Goal: Task Accomplishment & Management: Use online tool/utility

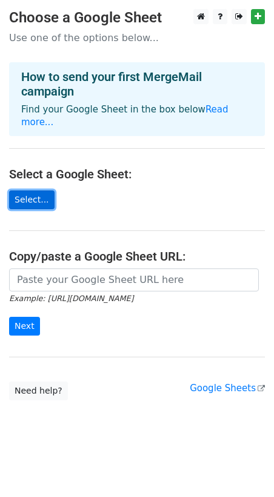
click at [34, 191] on link "Select..." at bounding box center [31, 200] width 45 height 19
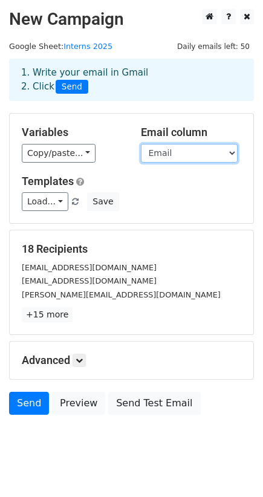
click at [233, 151] on select "First Name Last Name Email Role" at bounding box center [189, 153] width 97 height 19
click at [141, 144] on select "First Name Last Name Email Role" at bounding box center [189, 153] width 97 height 19
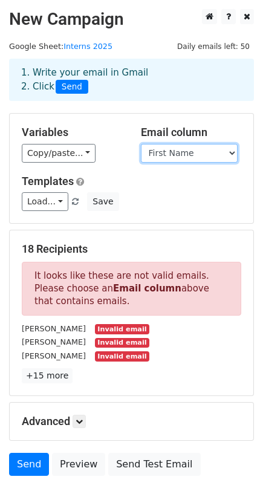
click at [234, 150] on select "First Name Last Name Email Role" at bounding box center [189, 153] width 97 height 19
select select "Email"
click at [141, 144] on select "First Name Last Name Email Role" at bounding box center [189, 153] width 97 height 19
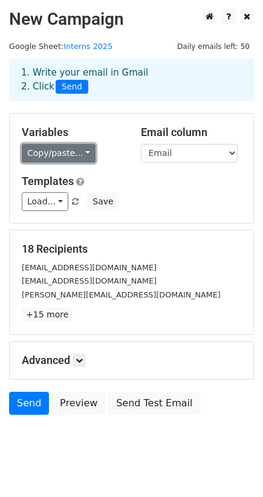
click at [79, 151] on link "Copy/paste..." at bounding box center [59, 153] width 74 height 19
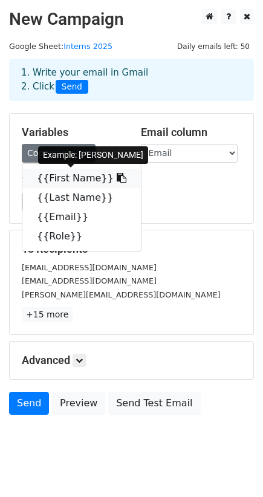
click at [64, 185] on link "{{First Name}}" at bounding box center [81, 178] width 119 height 19
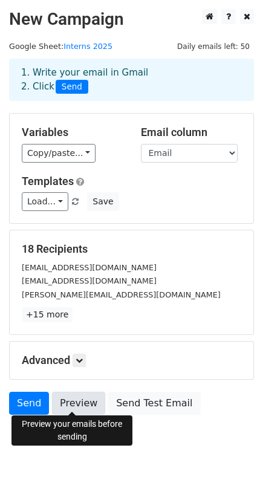
click at [90, 395] on link "Preview" at bounding box center [78, 403] width 53 height 23
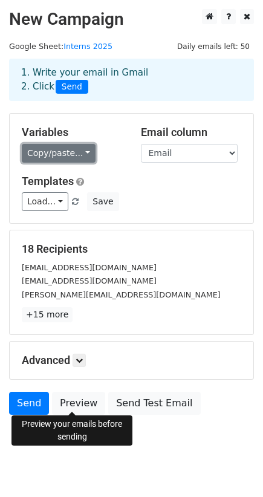
click at [80, 151] on link "Copy/paste..." at bounding box center [59, 153] width 74 height 19
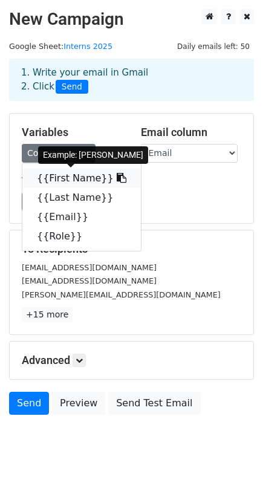
click at [117, 174] on icon at bounding box center [122, 178] width 10 height 10
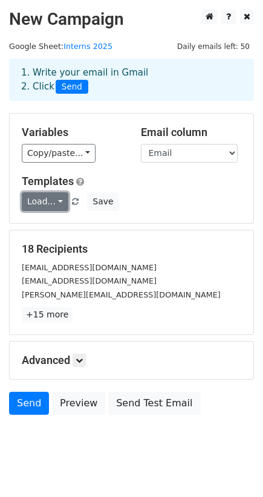
click at [58, 202] on link "Load..." at bounding box center [45, 201] width 47 height 19
click at [149, 188] on div "Templates Load... No templates saved Save" at bounding box center [132, 193] width 238 height 37
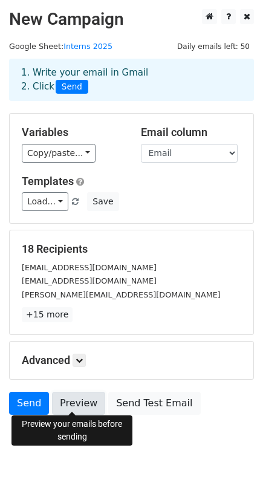
click at [68, 402] on link "Preview" at bounding box center [78, 403] width 53 height 23
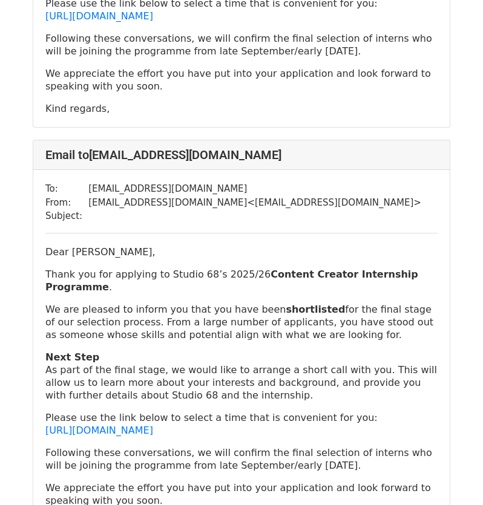
scroll to position [1901, 0]
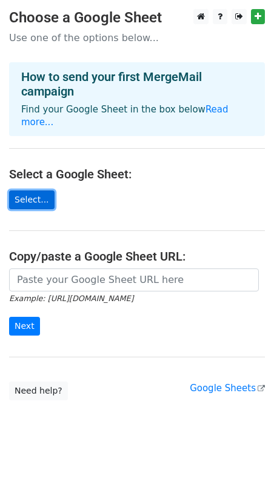
click at [34, 191] on link "Select..." at bounding box center [31, 200] width 45 height 19
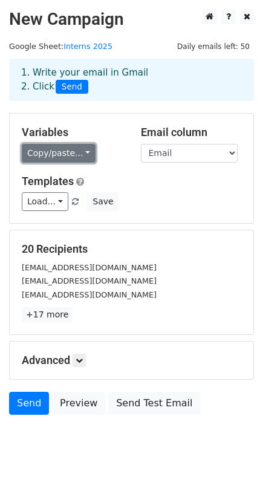
click at [80, 154] on link "Copy/paste..." at bounding box center [59, 153] width 74 height 19
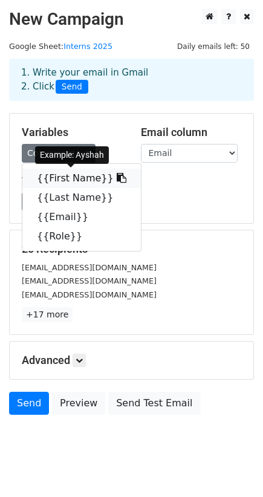
click at [117, 179] on icon at bounding box center [122, 178] width 10 height 10
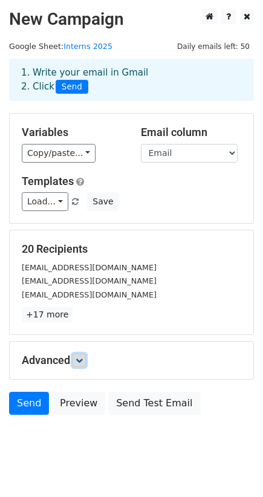
click at [83, 357] on icon at bounding box center [79, 360] width 7 height 7
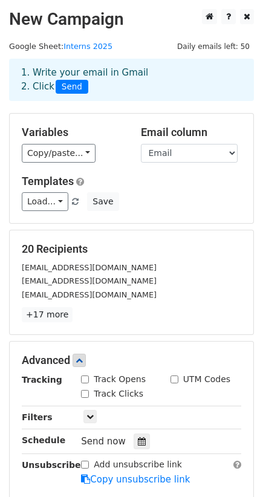
click at [84, 390] on input "Track Clicks" at bounding box center [85, 394] width 8 height 8
checkbox input "true"
click at [85, 376] on input "Track Opens" at bounding box center [85, 380] width 8 height 8
checkbox input "true"
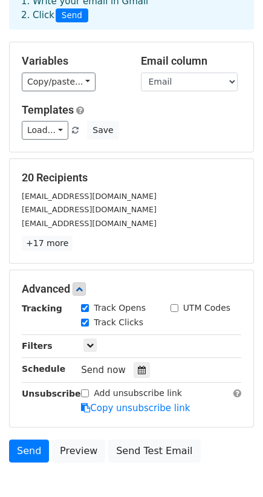
scroll to position [73, 0]
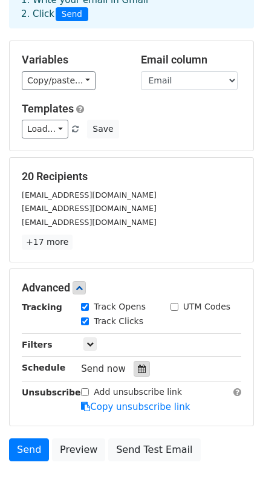
click at [138, 366] on icon at bounding box center [142, 369] width 8 height 8
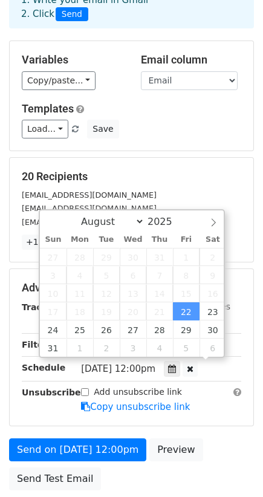
scroll to position [0, 0]
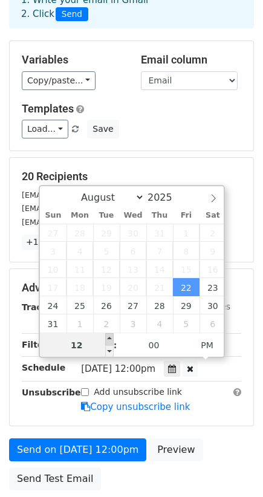
type input "2025-08-22 13:00"
type input "01"
click at [107, 340] on span at bounding box center [109, 339] width 8 height 12
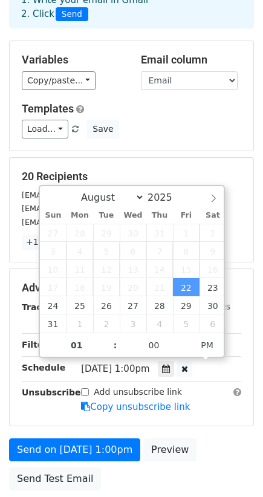
click at [39, 415] on div "Advanced Tracking Track Opens UTM Codes Track Clicks Filters Only include sprea…" at bounding box center [132, 347] width 244 height 157
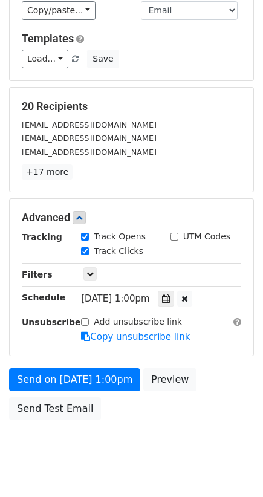
scroll to position [163, 0]
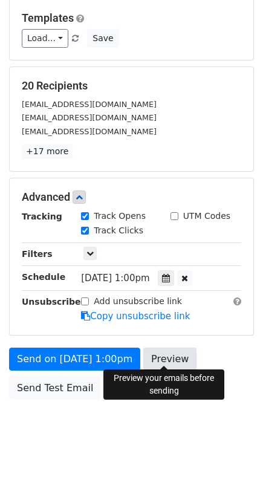
click at [166, 359] on link "Preview" at bounding box center [169, 359] width 53 height 23
click at [31, 431] on body "New Campaign Daily emails left: 50 Google Sheet: Interns 2025 1. Write your ema…" at bounding box center [131, 150] width 263 height 609
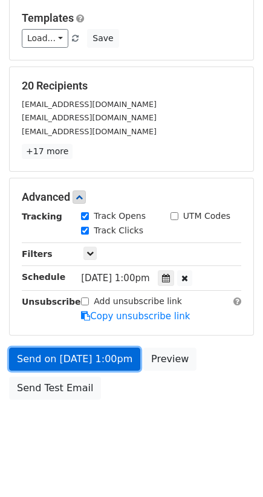
click at [59, 352] on link "Send on Aug 22 at 1:00pm" at bounding box center [74, 359] width 131 height 23
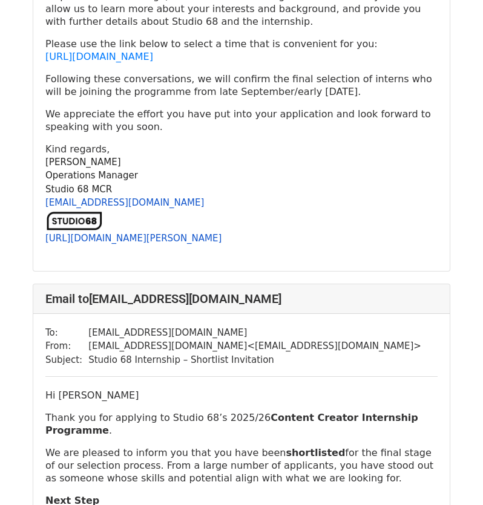
scroll to position [9122, 0]
